Goal: Transaction & Acquisition: Purchase product/service

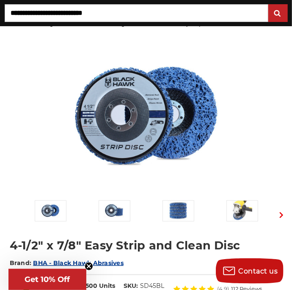
scroll to position [49, 0]
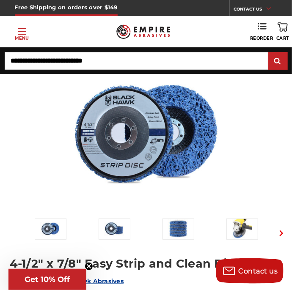
click at [230, 150] on div "Previous Next" at bounding box center [146, 149] width 284 height 188
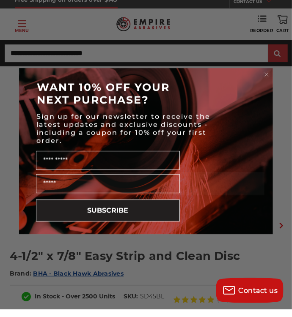
click at [220, 159] on div "Name" at bounding box center [145, 166] width 237 height 25
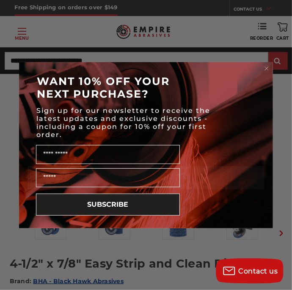
click at [267, 69] on circle "Close dialog" at bounding box center [266, 68] width 8 height 8
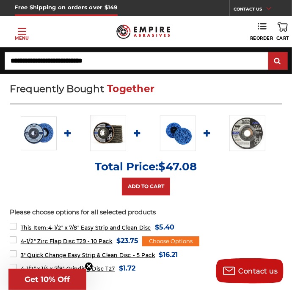
scroll to position [534, 0]
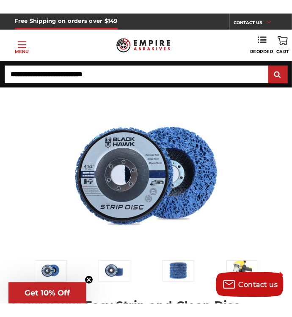
scroll to position [22, 0]
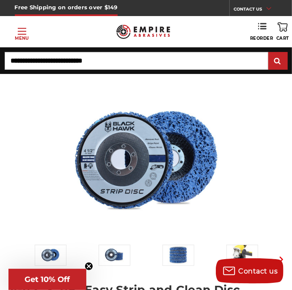
click at [186, 168] on div "Previous Next" at bounding box center [146, 175] width 284 height 188
click at [197, 168] on div "Previous Next" at bounding box center [146, 175] width 284 height 188
click at [120, 259] on img at bounding box center [114, 255] width 21 height 20
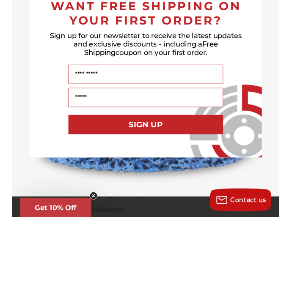
scroll to position [22, 0]
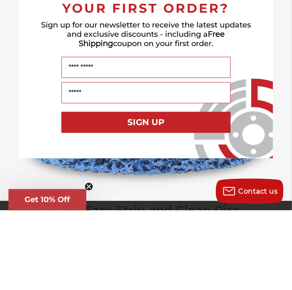
scroll to position [22, 0]
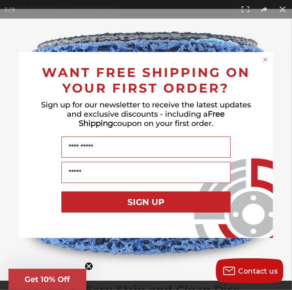
click at [269, 60] on circle "Close dialog" at bounding box center [265, 60] width 8 height 8
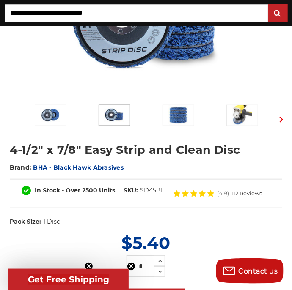
scroll to position [172, 0]
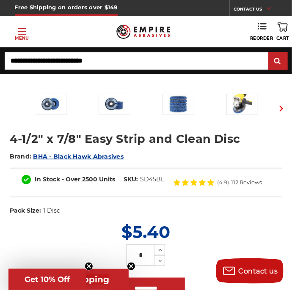
scroll to position [173, 0]
